Goal: Task Accomplishment & Management: Manage account settings

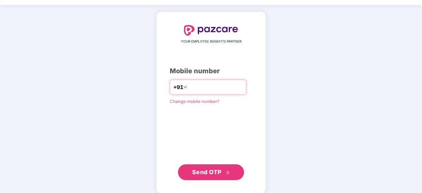
scroll to position [19, 0]
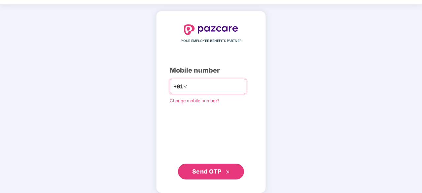
type input "**********"
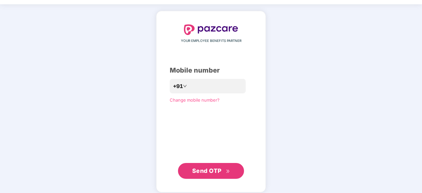
click at [211, 169] on span "Send OTP" at bounding box center [206, 171] width 29 height 7
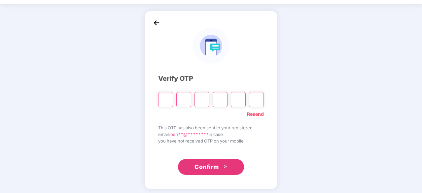
type input "*"
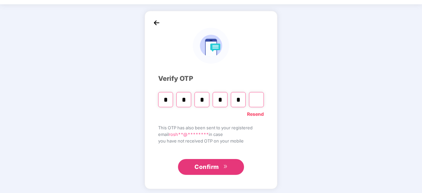
type input "*"
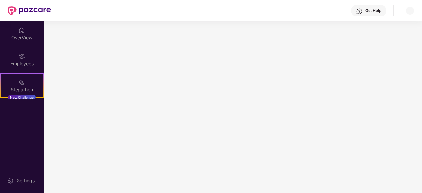
scroll to position [0, 0]
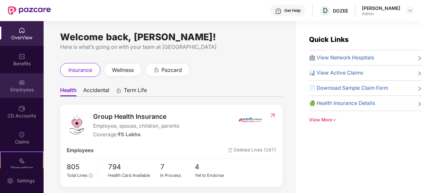
click at [26, 84] on div "Employees" at bounding box center [22, 85] width 44 height 25
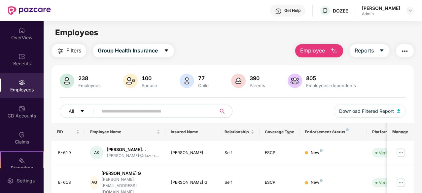
click at [142, 113] on input "text" at bounding box center [154, 111] width 106 height 10
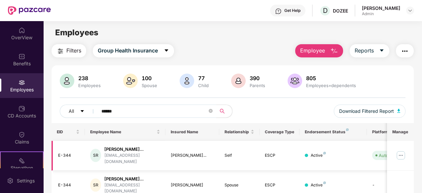
type input "******"
click at [400, 155] on img at bounding box center [401, 155] width 11 height 11
click at [402, 166] on td at bounding box center [400, 156] width 27 height 30
click at [404, 154] on img at bounding box center [401, 155] width 11 height 11
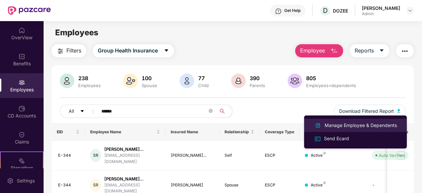
click at [349, 129] on div "Manage Employee & Dependents" at bounding box center [361, 125] width 75 height 7
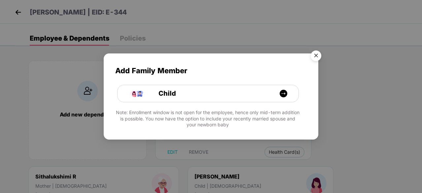
click at [315, 55] on img "Close" at bounding box center [316, 57] width 19 height 19
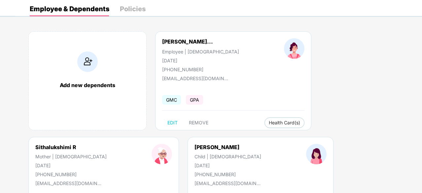
scroll to position [31, 0]
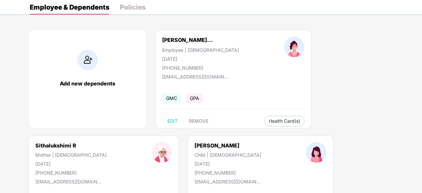
click at [199, 115] on div "[PERSON_NAME]... Employee | [DEMOGRAPHIC_DATA] [DATE] [PHONE_NUMBER] [EMAIL_ADD…" at bounding box center [233, 79] width 156 height 99
click at [198, 119] on span "REMOVE" at bounding box center [198, 121] width 19 height 5
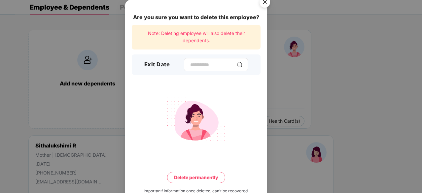
click at [243, 64] on img at bounding box center [239, 64] width 5 height 5
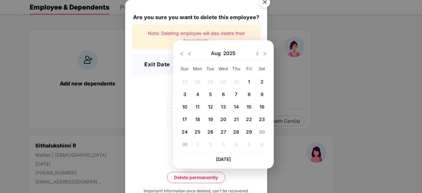
click at [250, 133] on span "29" at bounding box center [249, 132] width 6 height 6
type input "**********"
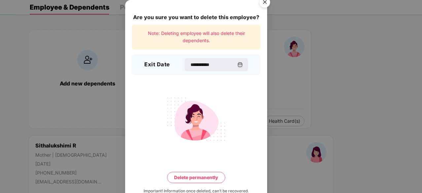
scroll to position [17, 0]
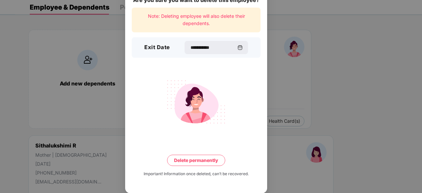
click at [201, 158] on button "Delete permanently" at bounding box center [196, 160] width 58 height 11
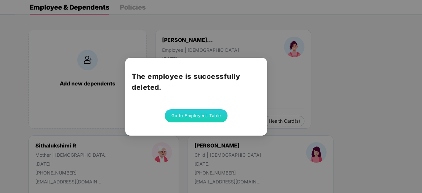
scroll to position [0, 0]
click at [190, 114] on button "Go to Employees Table" at bounding box center [196, 115] width 63 height 13
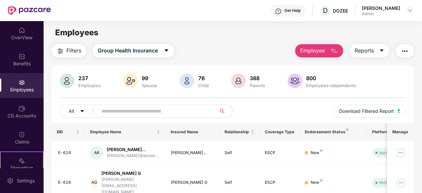
click at [134, 112] on input "text" at bounding box center [154, 111] width 106 height 10
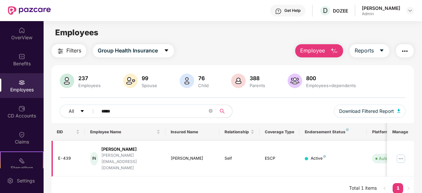
type input "*****"
click at [400, 155] on img at bounding box center [401, 159] width 11 height 11
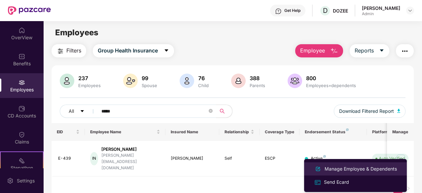
click at [342, 171] on div "Manage Employee & Dependents" at bounding box center [361, 169] width 75 height 7
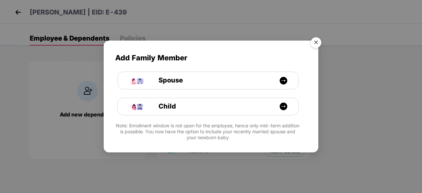
click at [315, 48] on img "Close" at bounding box center [316, 43] width 19 height 19
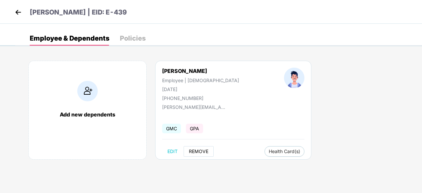
click at [202, 147] on button "REMOVE" at bounding box center [199, 151] width 30 height 11
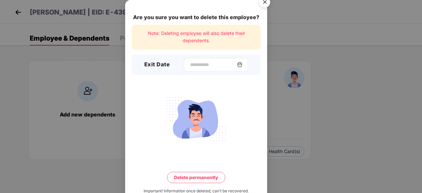
click at [241, 66] on img at bounding box center [239, 64] width 5 height 5
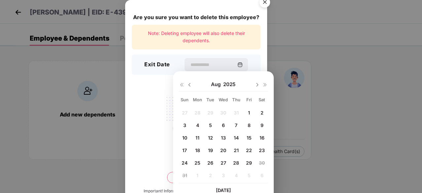
click at [250, 164] on span "29" at bounding box center [249, 163] width 6 height 6
type input "**********"
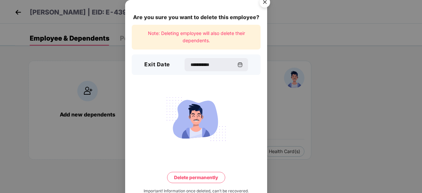
scroll to position [17, 0]
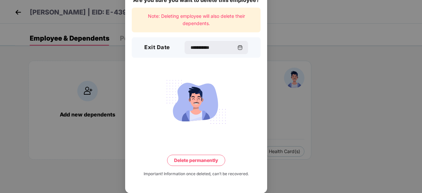
click at [202, 161] on button "Delete permanently" at bounding box center [196, 160] width 58 height 11
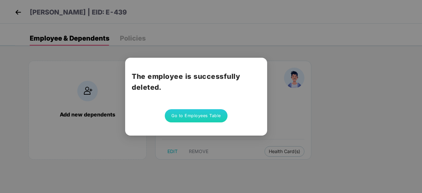
scroll to position [0, 0]
click at [209, 114] on button "Go to Employees Table" at bounding box center [196, 115] width 63 height 13
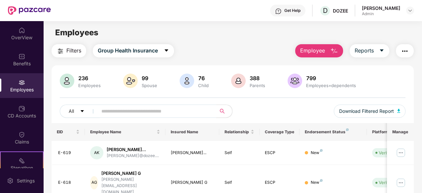
click at [129, 112] on input "text" at bounding box center [154, 111] width 106 height 10
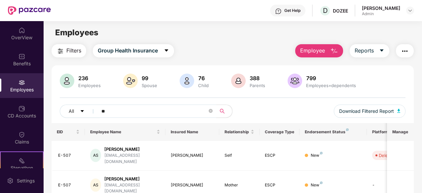
type input "*"
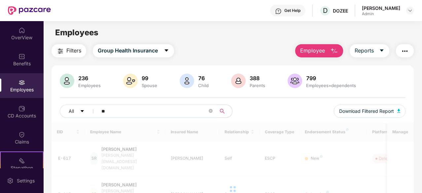
type input "*"
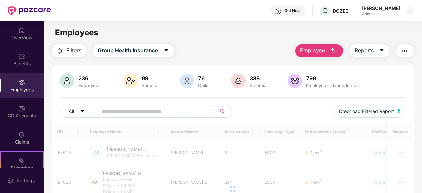
click at [198, 47] on div "Filters Group Health Insurance Employee Reports" at bounding box center [233, 50] width 362 height 13
